Goal: Register for event/course

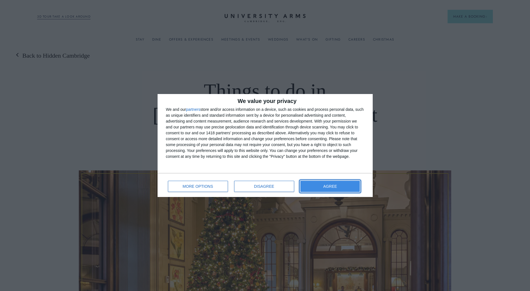
click at [353, 186] on button "AGREE" at bounding box center [331, 186] width 60 height 11
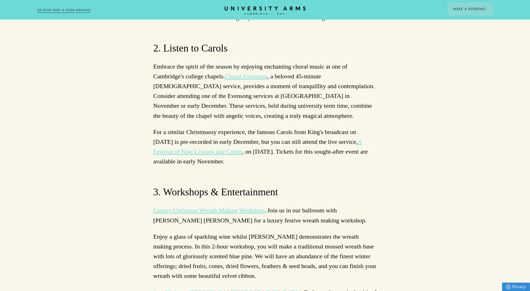
scroll to position [1761, 0]
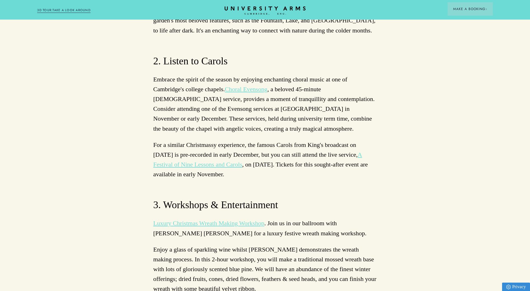
click at [253, 219] on link "Luxury Christmas Wreath Making Workshop" at bounding box center [209, 222] width 111 height 7
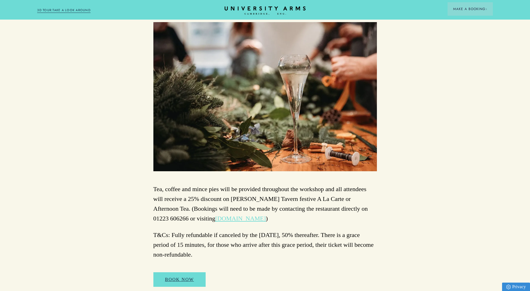
scroll to position [447, 0]
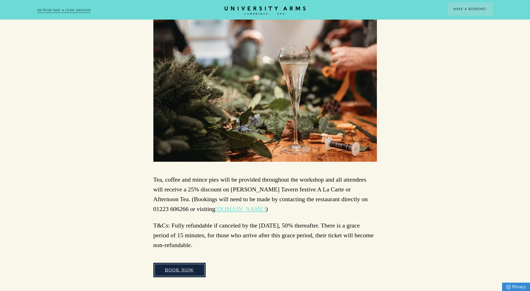
click at [195, 269] on link "Book Now" at bounding box center [180, 270] width 53 height 15
click at [215, 209] on link "[DOMAIN_NAME]" at bounding box center [240, 208] width 51 height 7
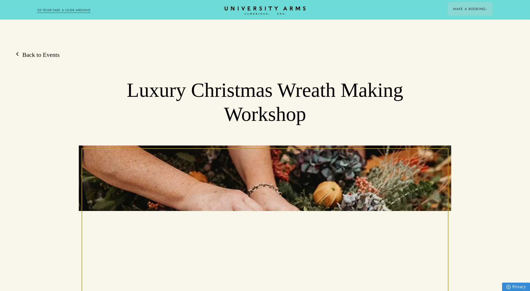
scroll to position [0, 0]
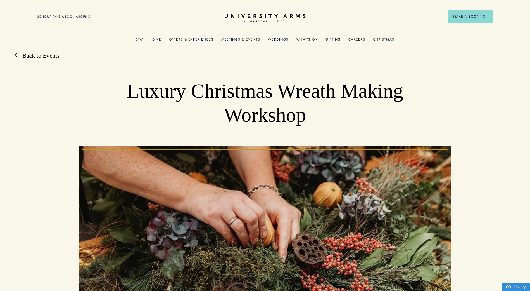
click at [26, 56] on link "Back to Events" at bounding box center [38, 55] width 43 height 8
